Goal: Transaction & Acquisition: Purchase product/service

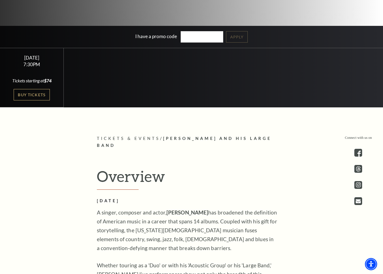
scroll to position [191, 0]
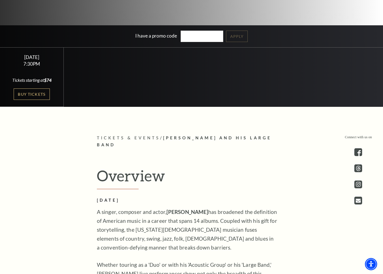
click at [25, 96] on link "Buy Tickets" at bounding box center [32, 94] width 36 height 11
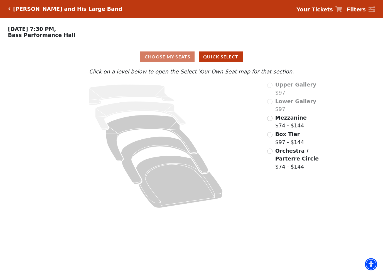
click at [275, 151] on div "Orchestra / Parterre Circle $74 - $144" at bounding box center [299, 159] width 64 height 24
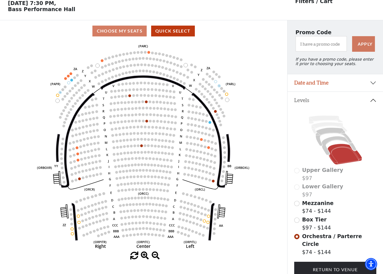
scroll to position [26, 0]
click at [172, 35] on button "Quick Select" at bounding box center [173, 31] width 44 height 11
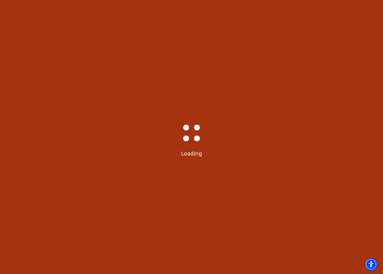
scroll to position [0, 0]
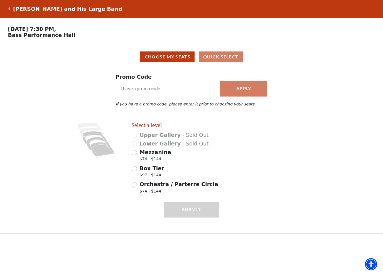
click at [135, 169] on input "Box Tier $97 - $144" at bounding box center [134, 168] width 5 height 5
radio input "true"
click at [234, 135] on div "Premium $144.00" at bounding box center [272, 139] width 88 height 16
click at [236, 138] on span "Premium" at bounding box center [248, 135] width 27 height 6
click at [233, 138] on input "Premium $144.00" at bounding box center [230, 135] width 5 height 5
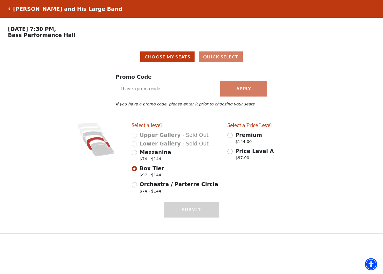
radio input "true"
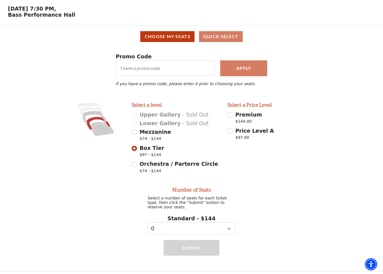
scroll to position [25, 0]
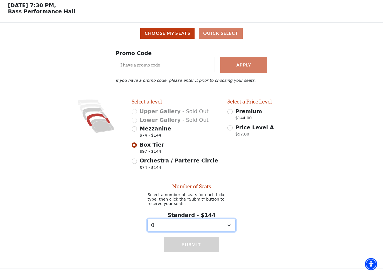
click at [220, 226] on select "0 1 2 3 4 5 6 7" at bounding box center [192, 226] width 88 height 13
select select "2"
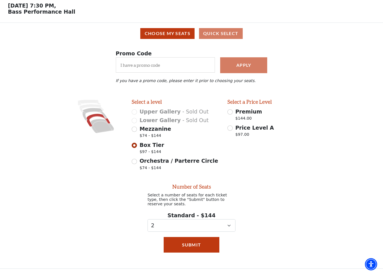
click at [210, 245] on button "Submit" at bounding box center [192, 245] width 56 height 16
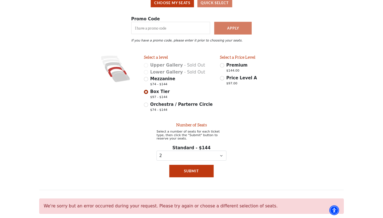
scroll to position [0, 0]
